Goal: Task Accomplishment & Management: Complete application form

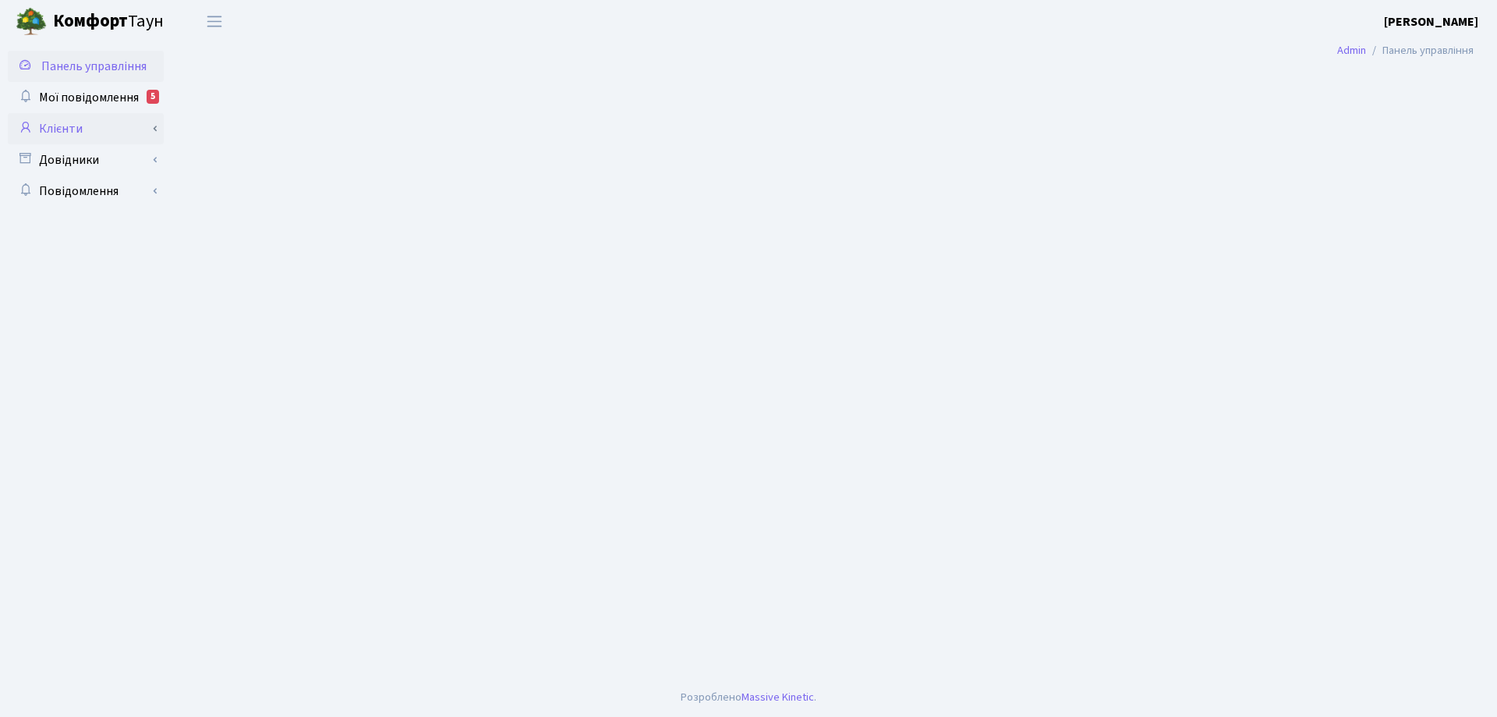
click at [69, 129] on link "Клієнти" at bounding box center [86, 128] width 156 height 31
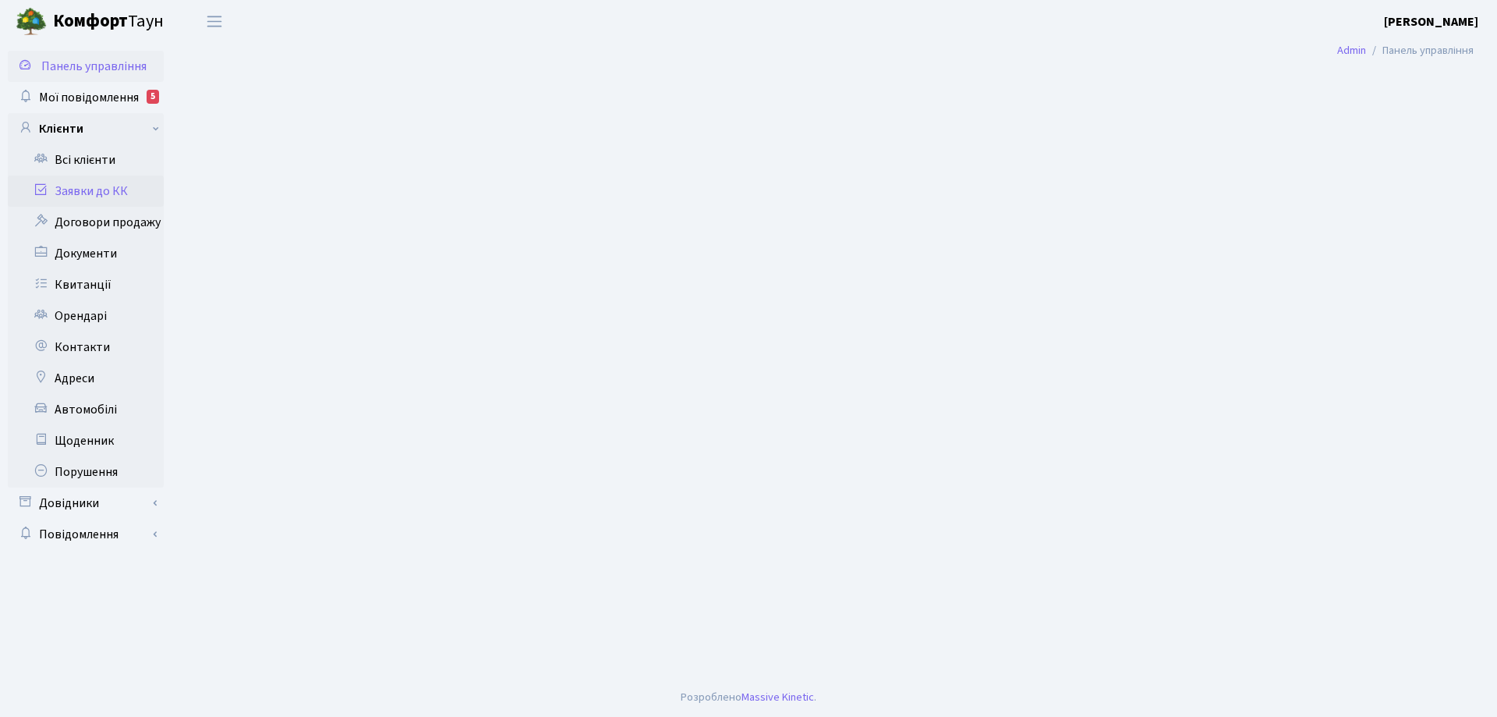
click at [94, 193] on link "Заявки до КК" at bounding box center [86, 190] width 156 height 31
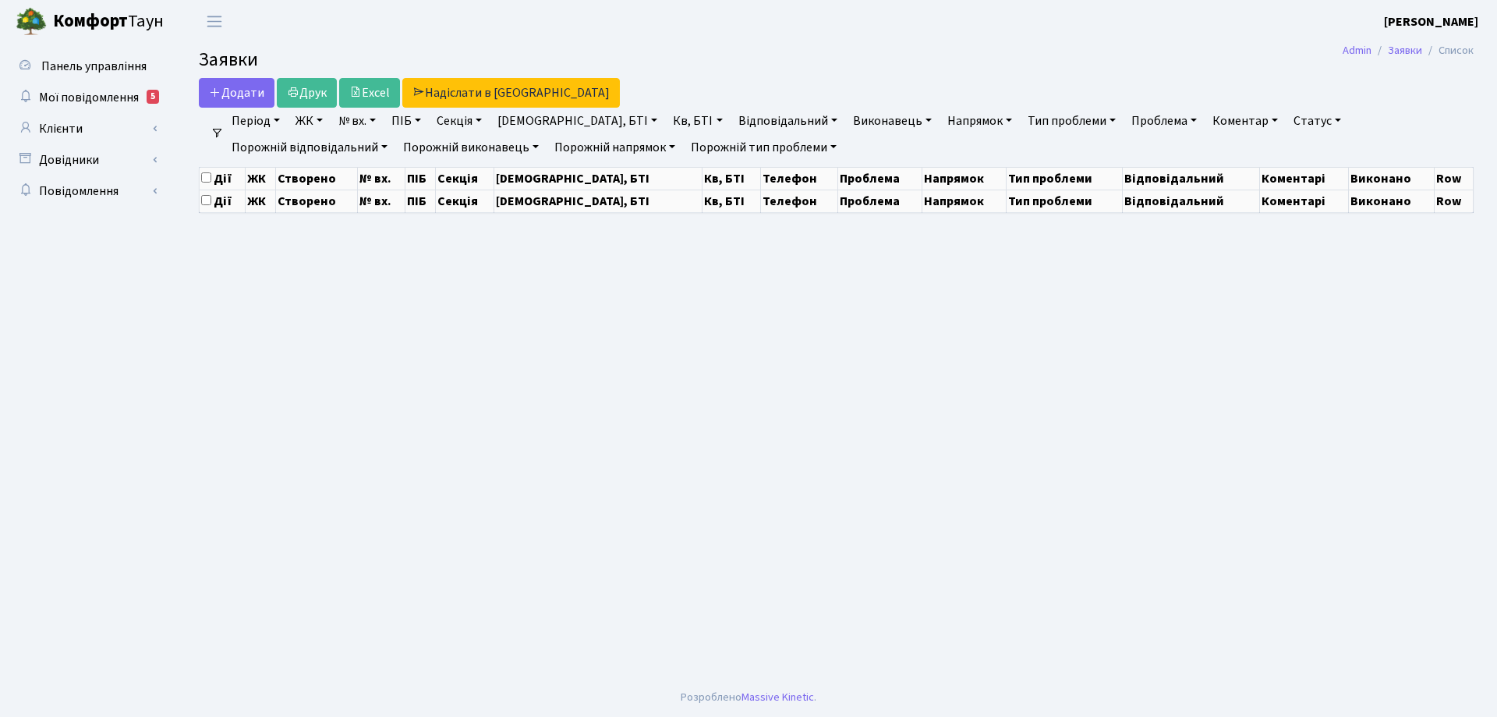
select select "25"
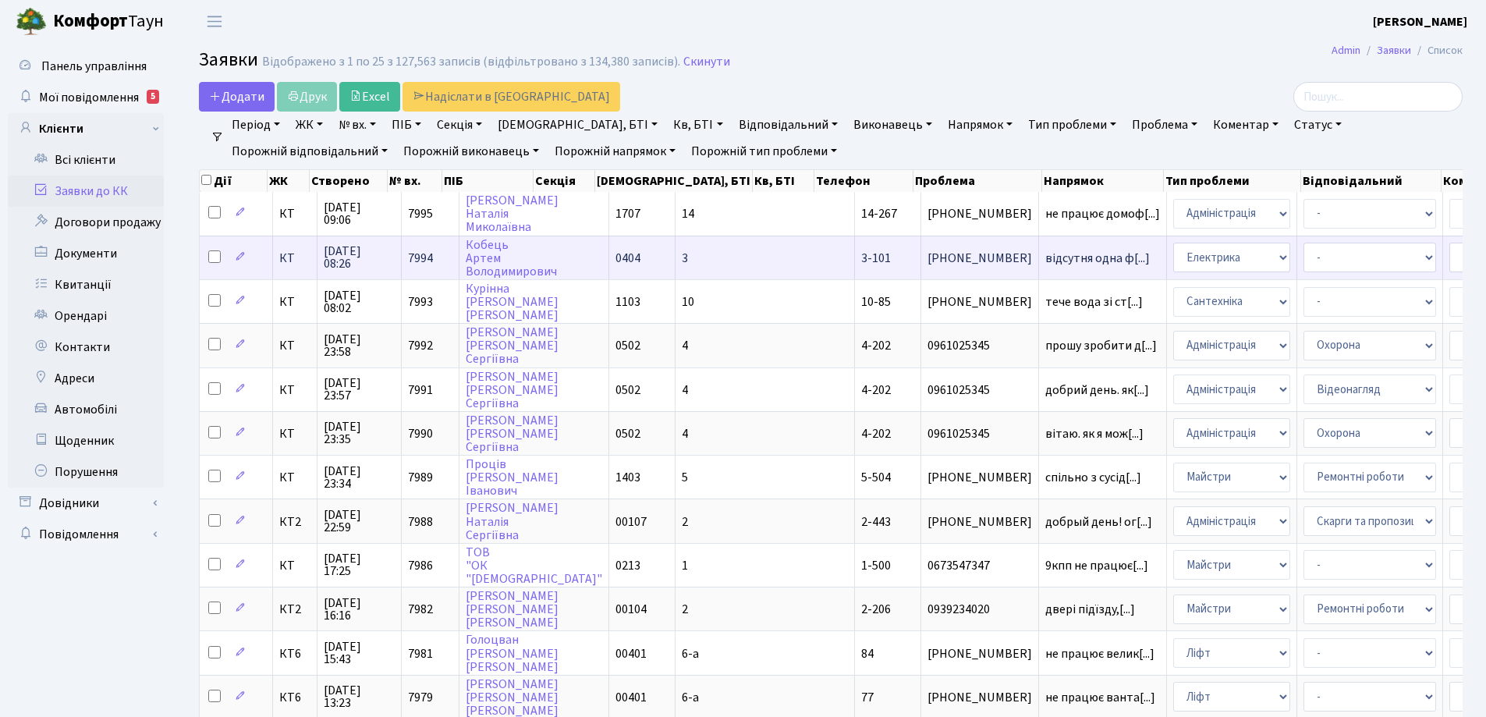
click at [313, 254] on td "КТ" at bounding box center [295, 258] width 44 height 44
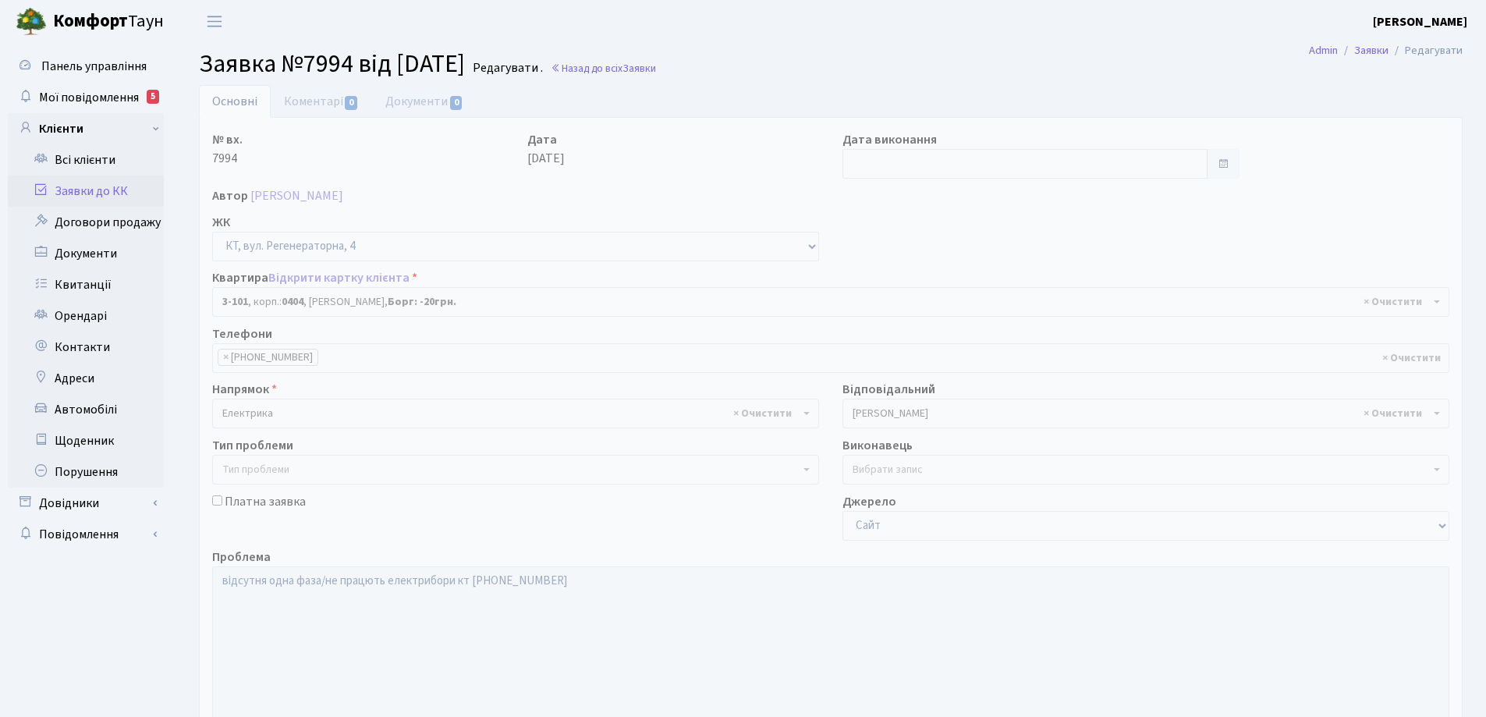
select select "910"
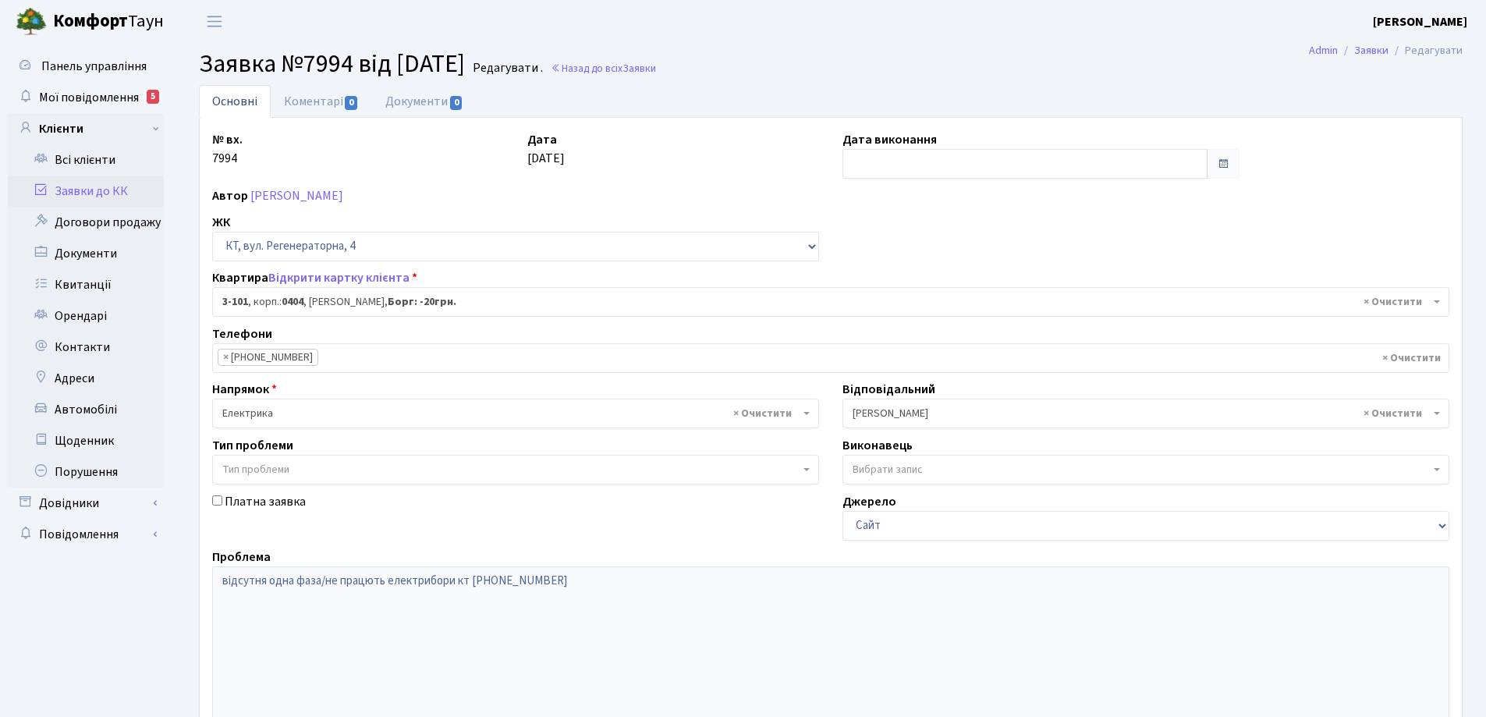
click at [230, 501] on label "Платна заявка" at bounding box center [265, 501] width 81 height 19
click at [222, 501] on input "Платна заявка" at bounding box center [217, 500] width 10 height 10
checkbox input "true"
click at [111, 203] on link "Заявки до КК" at bounding box center [86, 190] width 156 height 31
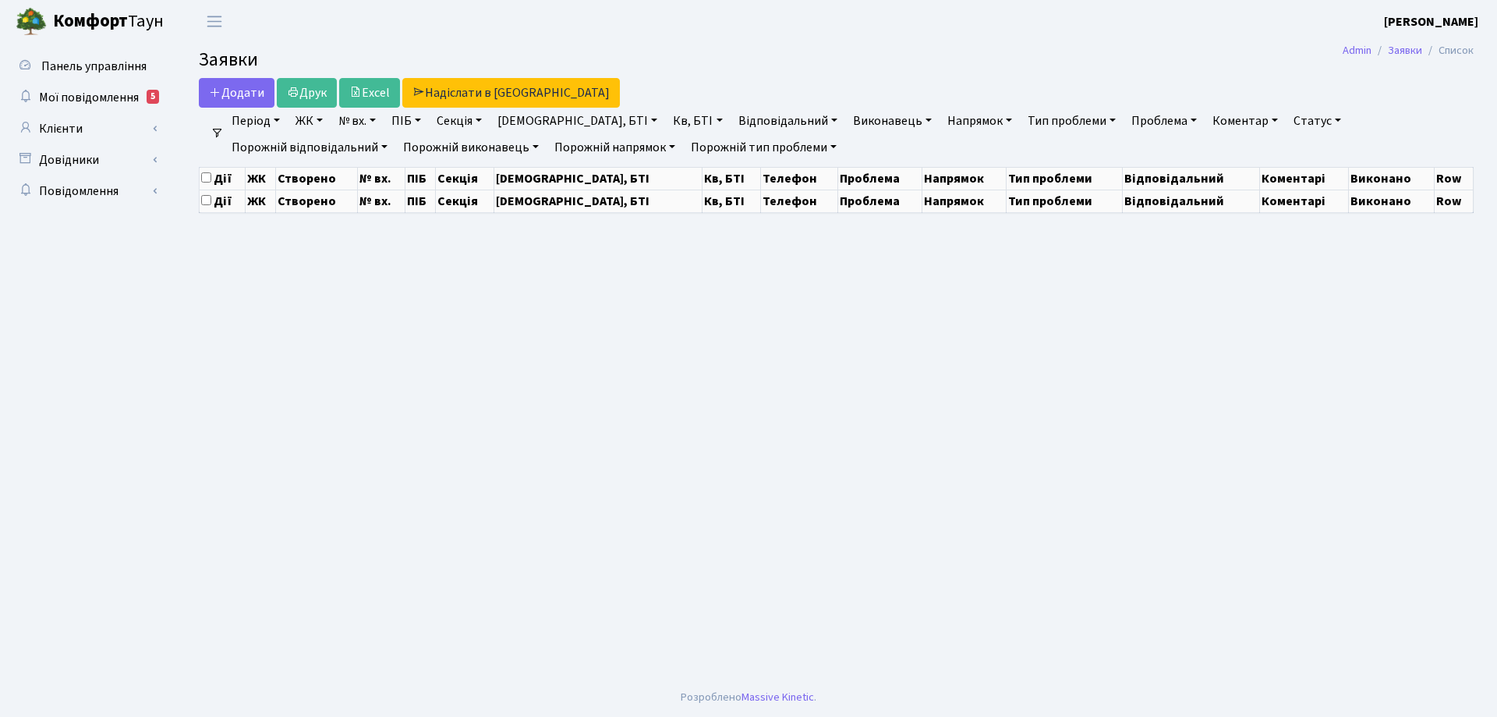
select select "25"
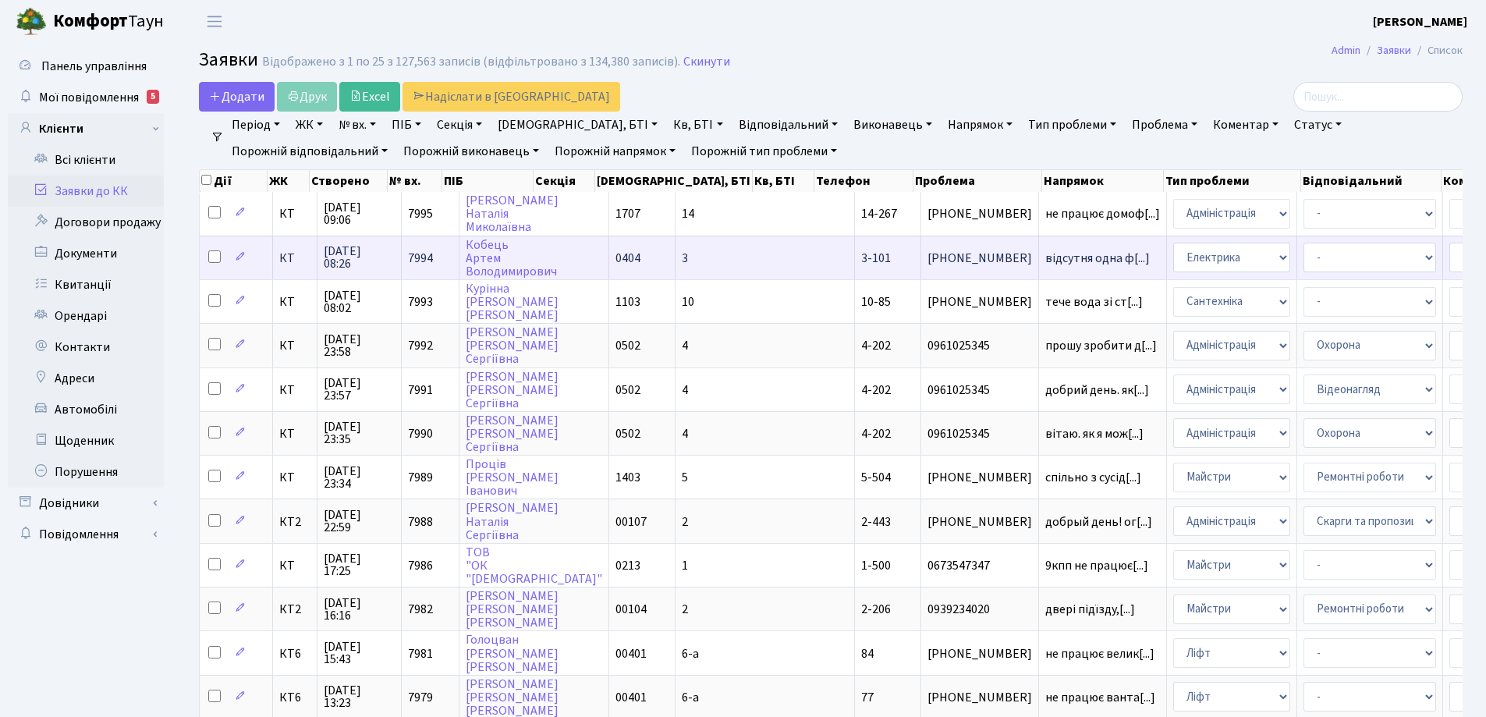
click at [294, 265] on td "КТ" at bounding box center [295, 258] width 44 height 44
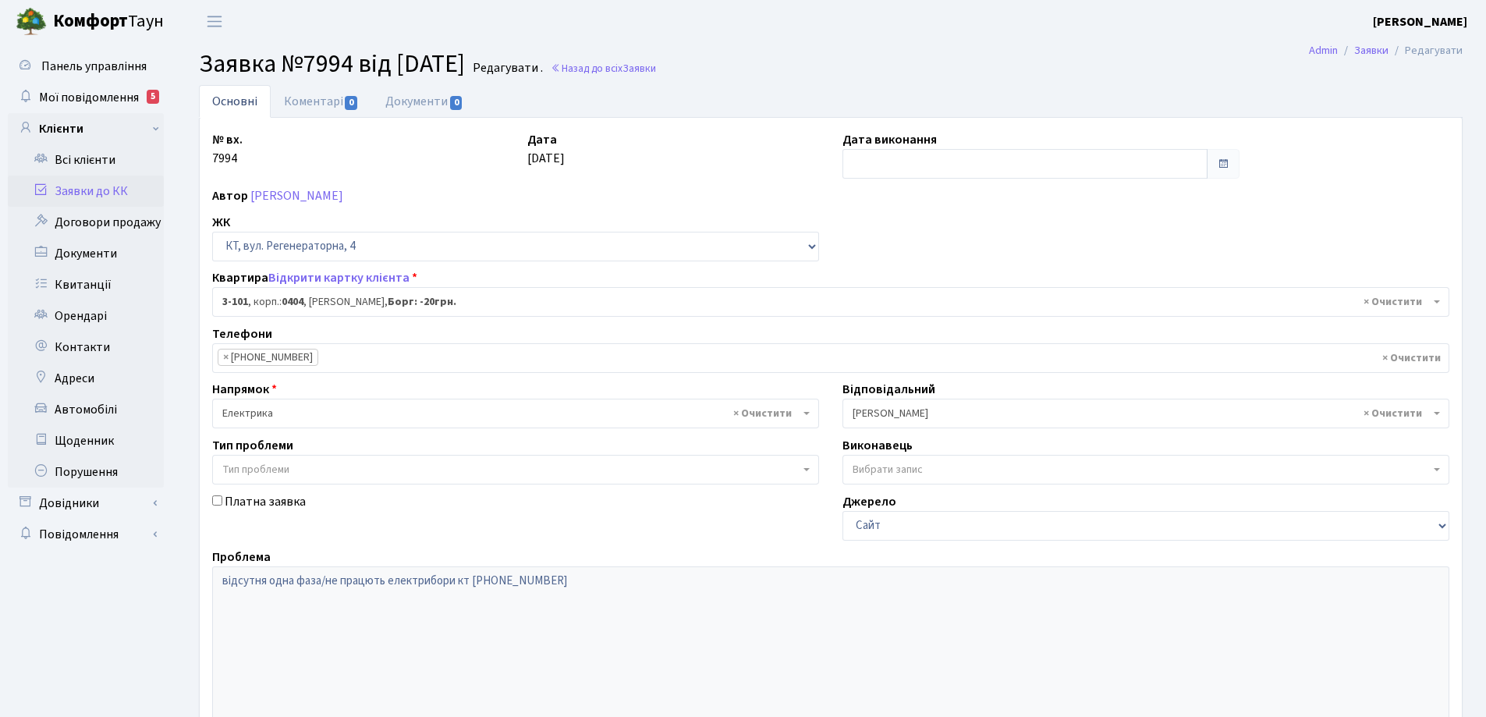
select select "910"
click at [109, 190] on link "Заявки до КК" at bounding box center [86, 190] width 156 height 31
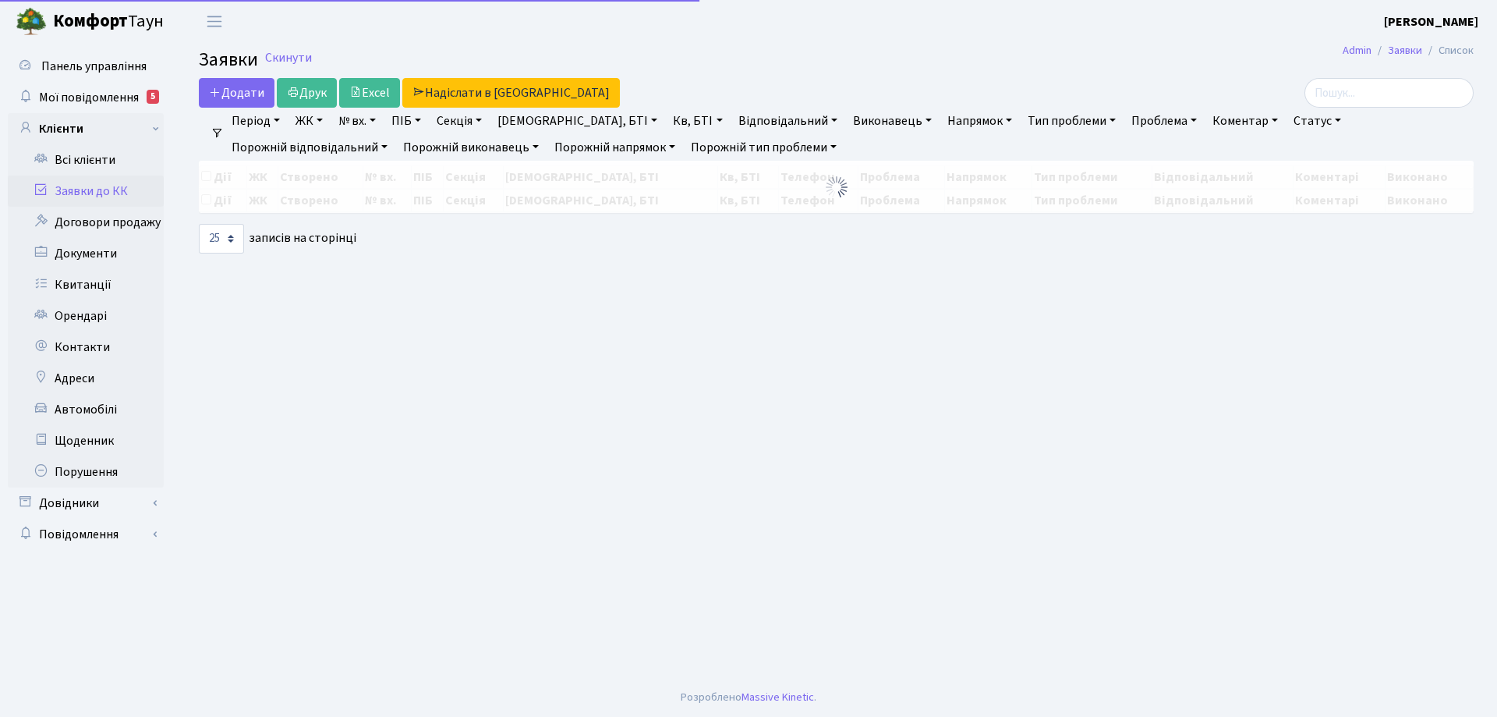
select select "25"
